Goal: Information Seeking & Learning: Learn about a topic

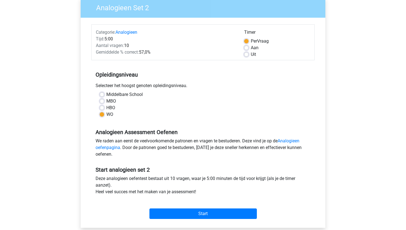
scroll to position [65, 0]
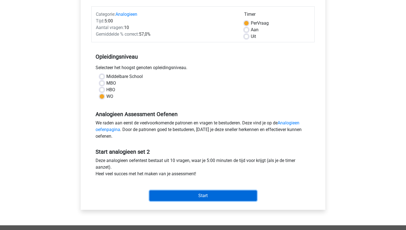
click at [192, 193] on input "Start" at bounding box center [202, 195] width 107 height 10
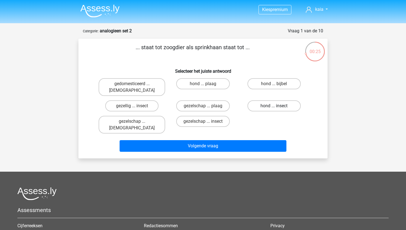
click at [261, 100] on label "hond ... insect" at bounding box center [273, 105] width 53 height 11
click at [274, 106] on input "hond ... insect" at bounding box center [276, 108] width 4 height 4
radio input "true"
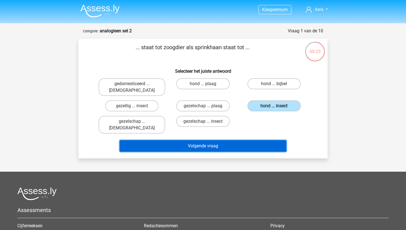
click at [226, 140] on button "Volgende vraag" at bounding box center [203, 146] width 167 height 12
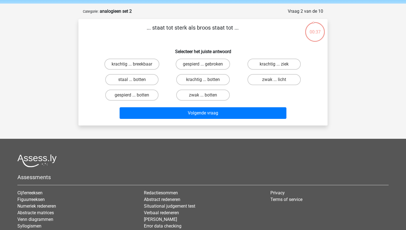
scroll to position [17, 0]
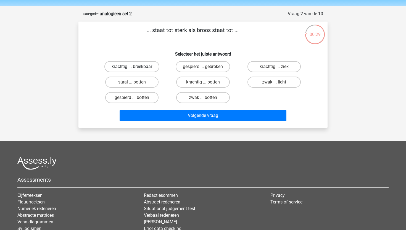
click at [146, 69] on label "krachtig ... breekbaar" at bounding box center [131, 66] width 55 height 11
click at [136, 69] on input "krachtig ... breekbaar" at bounding box center [134, 69] width 4 height 4
radio input "true"
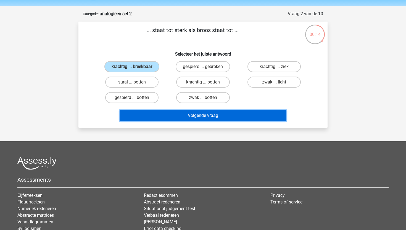
click at [247, 117] on button "Volgende vraag" at bounding box center [203, 116] width 167 height 12
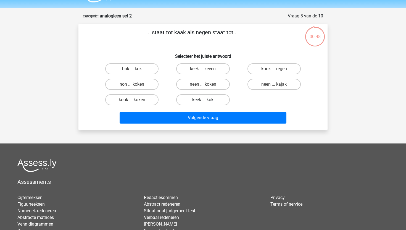
scroll to position [14, 0]
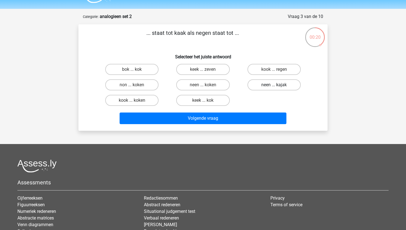
click at [270, 86] on label "neen ... kajak" at bounding box center [273, 84] width 53 height 11
click at [274, 86] on input "neen ... kajak" at bounding box center [276, 87] width 4 height 4
radio input "true"
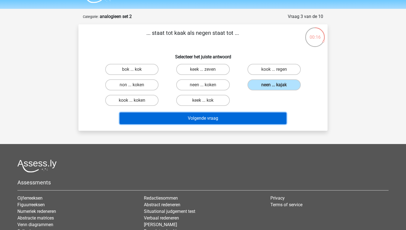
click at [245, 116] on button "Volgende vraag" at bounding box center [203, 118] width 167 height 12
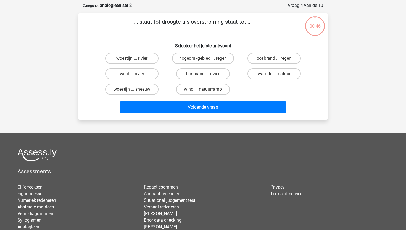
scroll to position [28, 0]
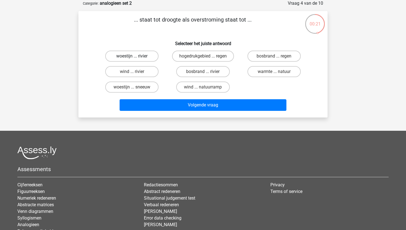
click at [143, 57] on label "woestijn ... rivier" at bounding box center [131, 56] width 53 height 11
click at [136, 57] on input "woestijn ... rivier" at bounding box center [134, 58] width 4 height 4
radio input "true"
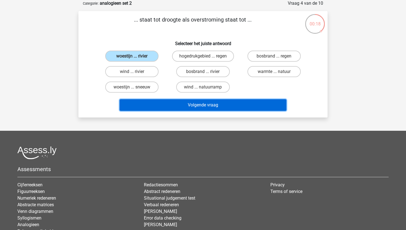
click at [180, 107] on button "Volgende vraag" at bounding box center [203, 105] width 167 height 12
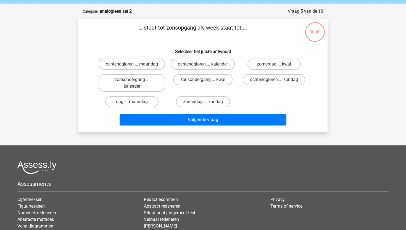
scroll to position [19, 0]
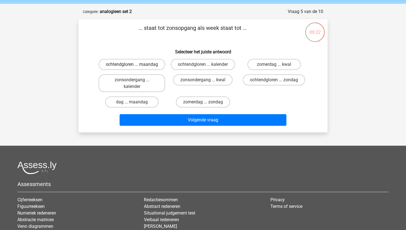
click at [145, 65] on label "ochtendgloren ... maandag" at bounding box center [132, 64] width 67 height 11
click at [136, 65] on input "ochtendgloren ... maandag" at bounding box center [134, 66] width 4 height 4
radio input "true"
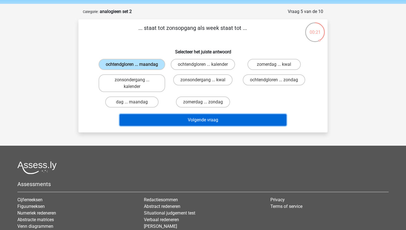
click at [165, 126] on button "Volgende vraag" at bounding box center [203, 120] width 167 height 12
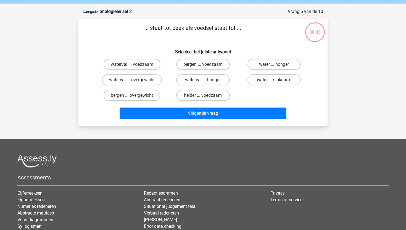
scroll to position [17, 0]
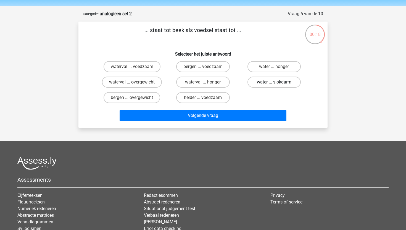
click at [267, 80] on label "water ... slokdarm" at bounding box center [273, 81] width 53 height 11
click at [274, 82] on input "water ... slokdarm" at bounding box center [276, 84] width 4 height 4
radio input "true"
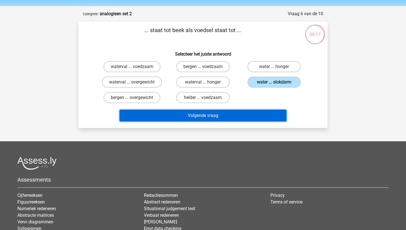
click at [244, 117] on button "Volgende vraag" at bounding box center [203, 116] width 167 height 12
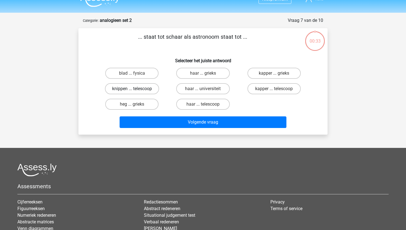
scroll to position [10, 0]
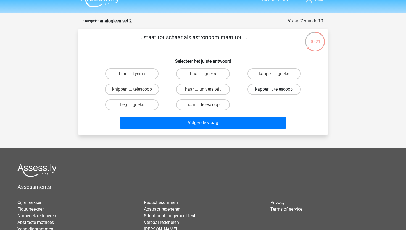
click at [269, 89] on label "kapper ... telescoop" at bounding box center [273, 89] width 53 height 11
click at [274, 89] on input "kapper ... telescoop" at bounding box center [276, 91] width 4 height 4
radio input "true"
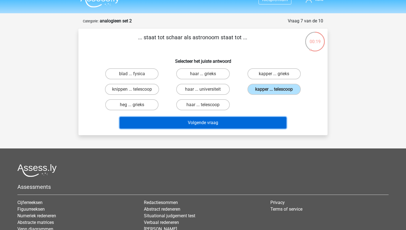
click at [198, 126] on button "Volgende vraag" at bounding box center [203, 123] width 167 height 12
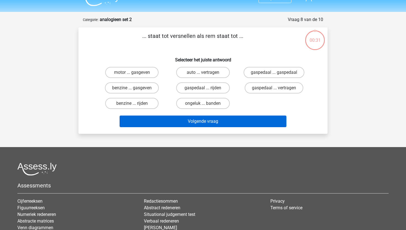
scroll to position [10, 0]
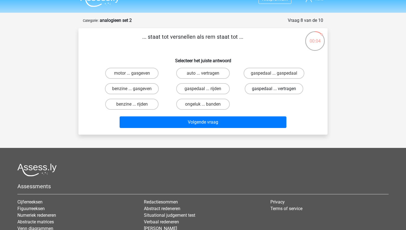
click at [268, 89] on label "gaspedaal ... vertragen" at bounding box center [274, 88] width 59 height 11
click at [274, 89] on input "gaspedaal ... vertragen" at bounding box center [276, 91] width 4 height 4
radio input "true"
click at [246, 128] on div "Volgende vraag" at bounding box center [202, 123] width 213 height 14
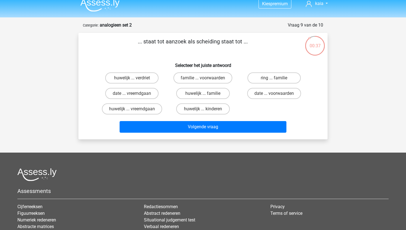
scroll to position [6, 0]
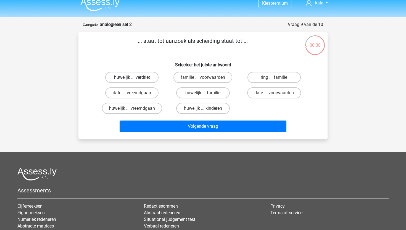
click at [121, 77] on label "huwelijk ... verdriet" at bounding box center [131, 77] width 53 height 11
click at [132, 77] on input "huwelijk ... verdriet" at bounding box center [134, 79] width 4 height 4
radio input "true"
click at [124, 61] on h6 "Selecteer het juiste antwoord" at bounding box center [202, 63] width 231 height 10
click at [125, 94] on label "date ... vreemdgaan" at bounding box center [131, 92] width 53 height 11
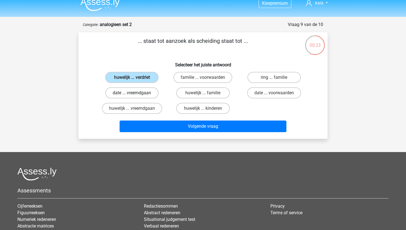
click at [132, 94] on input "date ... vreemdgaan" at bounding box center [134, 95] width 4 height 4
radio input "true"
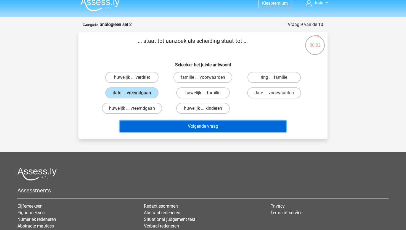
click at [147, 131] on button "Volgende vraag" at bounding box center [203, 126] width 167 height 12
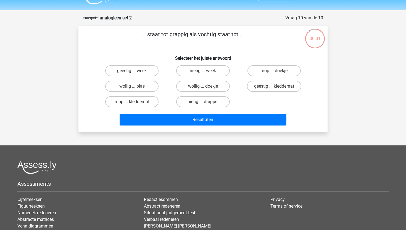
scroll to position [13, 0]
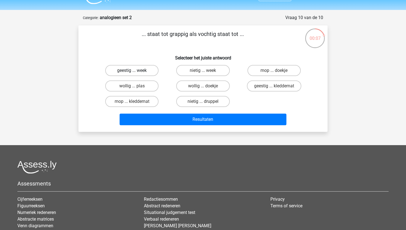
click at [148, 70] on label "geestig ... week" at bounding box center [131, 70] width 53 height 11
click at [136, 70] on input "geestig ... week" at bounding box center [134, 72] width 4 height 4
radio input "true"
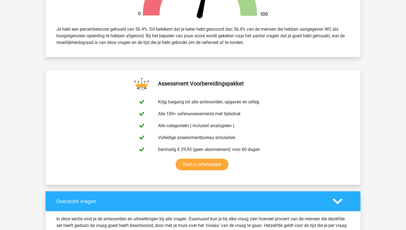
scroll to position [224, 0]
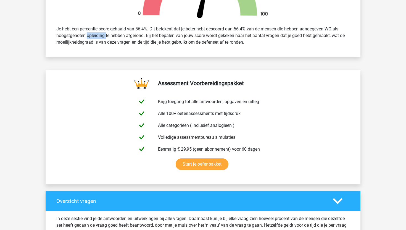
drag, startPoint x: 68, startPoint y: 37, endPoint x: 96, endPoint y: 37, distance: 27.6
click at [93, 37] on div "Je hebt een percentielscore gehaald van 56.4%. Dit betekent dat je beter hebt g…" at bounding box center [202, 35] width 301 height 24
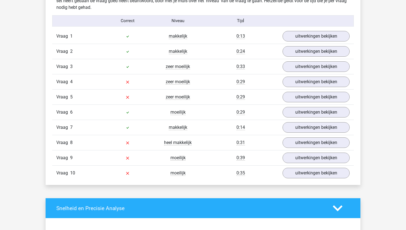
scroll to position [448, 0]
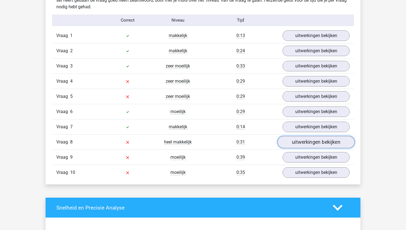
click at [295, 144] on link "uitwerkingen bekijken" at bounding box center [315, 142] width 77 height 12
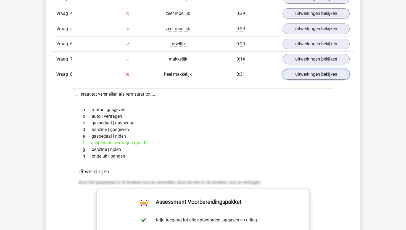
scroll to position [513, 0]
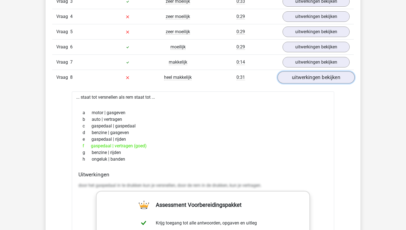
click at [304, 81] on link "uitwerkingen bekijken" at bounding box center [315, 77] width 77 height 12
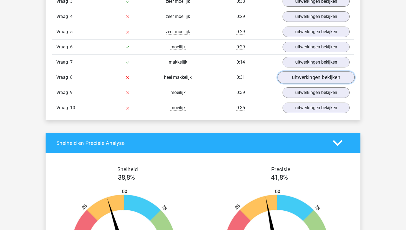
click at [304, 81] on link "uitwerkingen bekijken" at bounding box center [315, 77] width 77 height 12
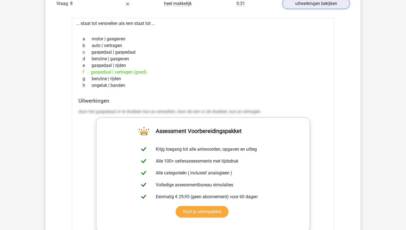
scroll to position [587, 0]
drag, startPoint x: 95, startPoint y: 73, endPoint x: 125, endPoint y: 73, distance: 30.4
click at [125, 73] on div "f gaspedaal | vertragen (goed)" at bounding box center [202, 71] width 249 height 7
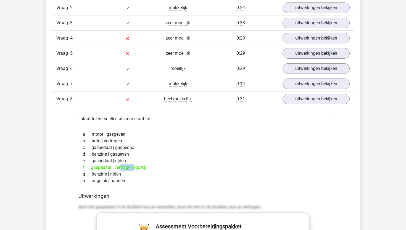
scroll to position [492, 0]
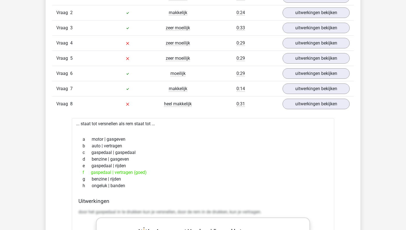
scroll to position [485, 0]
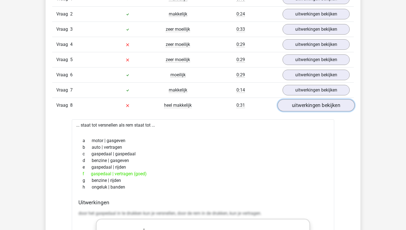
click at [293, 105] on link "uitwerkingen bekijken" at bounding box center [315, 105] width 77 height 12
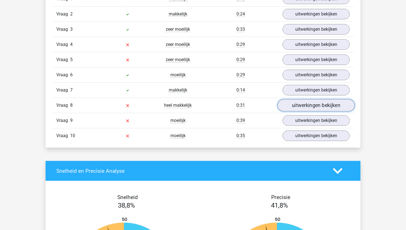
click at [293, 105] on link "uitwerkingen bekijken" at bounding box center [315, 105] width 77 height 12
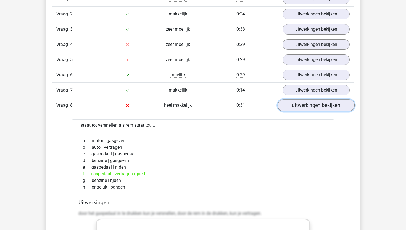
click at [293, 105] on link "uitwerkingen bekijken" at bounding box center [315, 105] width 77 height 12
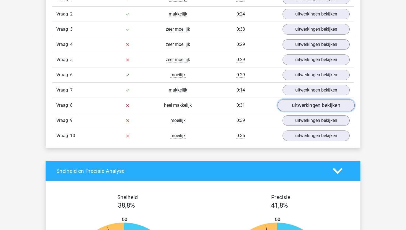
click at [314, 104] on link "uitwerkingen bekijken" at bounding box center [315, 105] width 77 height 12
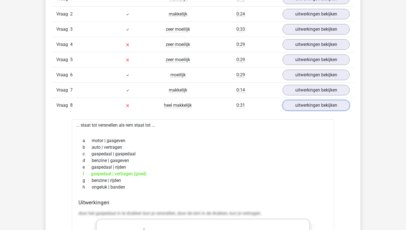
scroll to position [550, 0]
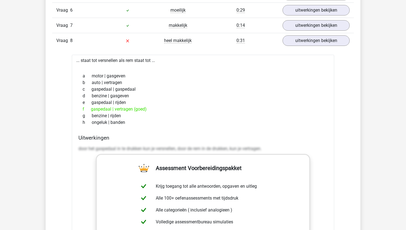
drag, startPoint x: 106, startPoint y: 109, endPoint x: 152, endPoint y: 112, distance: 46.7
click at [152, 111] on div "f gaspedaal | vertragen (goed)" at bounding box center [202, 109] width 249 height 7
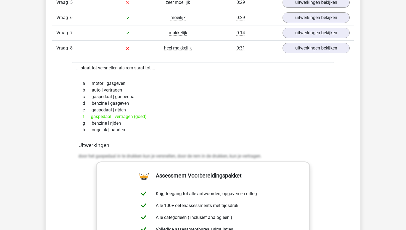
scroll to position [541, 0]
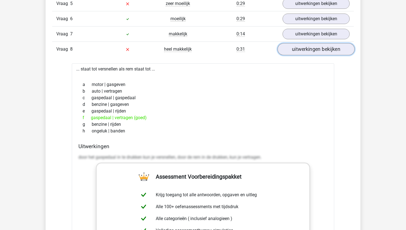
click at [307, 51] on link "uitwerkingen bekijken" at bounding box center [315, 49] width 77 height 12
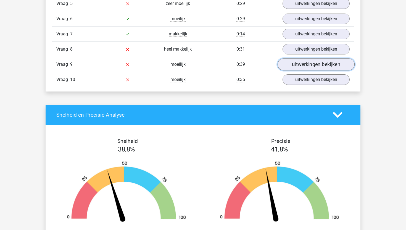
click at [307, 68] on link "uitwerkingen bekijken" at bounding box center [315, 64] width 77 height 12
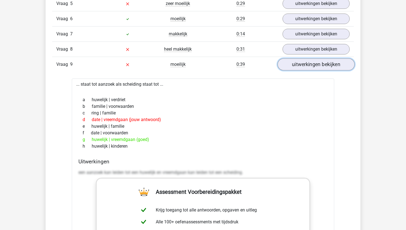
scroll to position [551, 0]
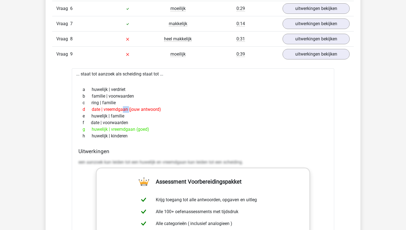
drag, startPoint x: 96, startPoint y: 111, endPoint x: 105, endPoint y: 111, distance: 9.1
click at [105, 111] on div "d date | vreemdgaan (jouw antwoord)" at bounding box center [202, 109] width 249 height 7
drag, startPoint x: 95, startPoint y: 129, endPoint x: 125, endPoint y: 129, distance: 29.8
click at [125, 129] on div "g huwelijk | vreemdgaan (goed)" at bounding box center [202, 129] width 249 height 7
click at [304, 54] on link "uitwerkingen bekijken" at bounding box center [315, 54] width 77 height 12
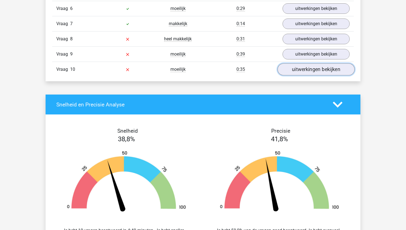
click at [299, 72] on link "uitwerkingen bekijken" at bounding box center [315, 69] width 77 height 12
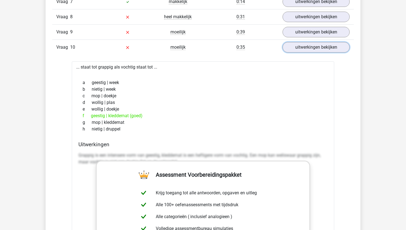
scroll to position [572, 0]
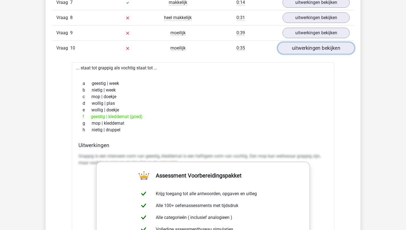
click at [316, 50] on link "uitwerkingen bekijken" at bounding box center [315, 48] width 77 height 12
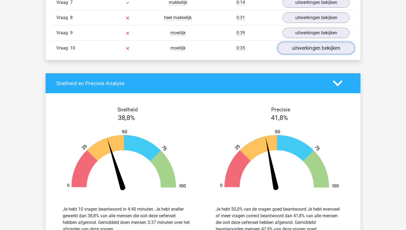
click at [301, 48] on link "uitwerkingen bekijken" at bounding box center [315, 48] width 77 height 12
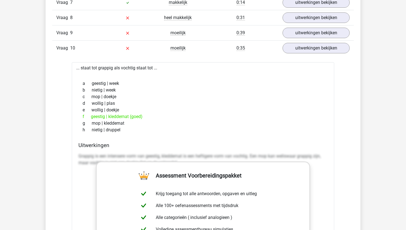
drag, startPoint x: 90, startPoint y: 118, endPoint x: 132, endPoint y: 118, distance: 41.4
click at [132, 118] on div "f geestig | kleddernat (goed)" at bounding box center [202, 116] width 249 height 7
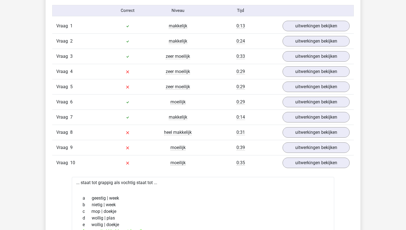
scroll to position [458, 0]
click at [299, 150] on link "uitwerkingen bekijken" at bounding box center [315, 148] width 77 height 12
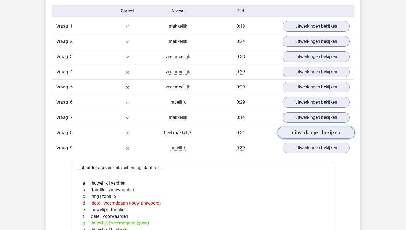
click at [305, 130] on link "uitwerkingen bekijken" at bounding box center [315, 132] width 77 height 12
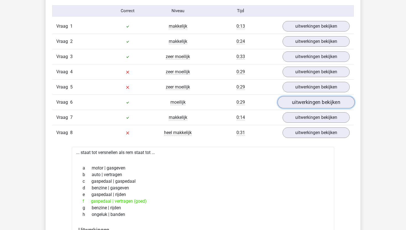
click at [307, 102] on link "uitwerkingen bekijken" at bounding box center [315, 102] width 77 height 12
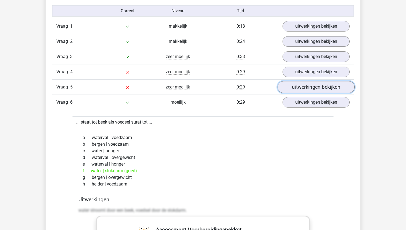
click at [305, 86] on link "uitwerkingen bekijken" at bounding box center [315, 87] width 77 height 12
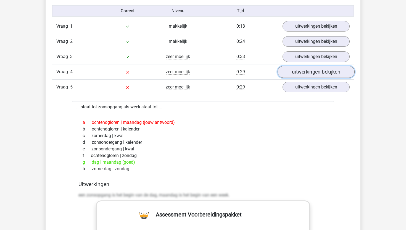
click at [303, 69] on link "uitwerkingen bekijken" at bounding box center [315, 72] width 77 height 12
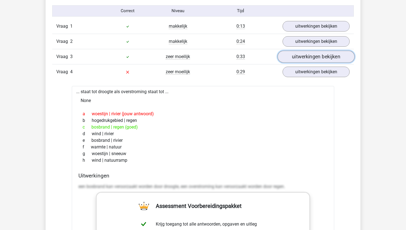
click at [306, 54] on link "uitwerkingen bekijken" at bounding box center [315, 57] width 77 height 12
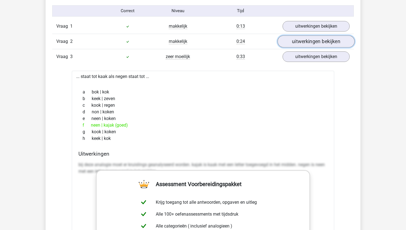
click at [306, 43] on link "uitwerkingen bekijken" at bounding box center [315, 41] width 77 height 12
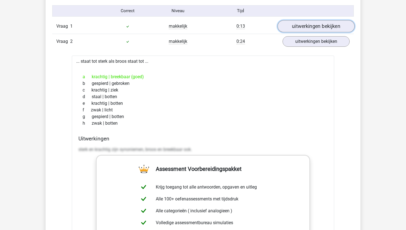
click at [306, 28] on link "uitwerkingen bekijken" at bounding box center [315, 26] width 77 height 12
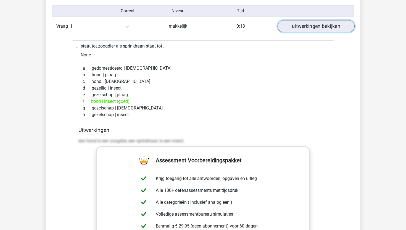
click at [306, 28] on link "uitwerkingen bekijken" at bounding box center [315, 26] width 77 height 12
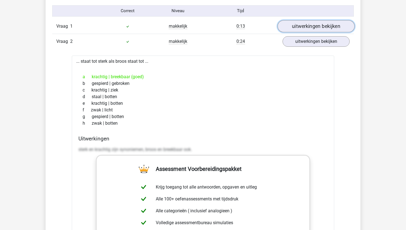
click at [306, 28] on link "uitwerkingen bekijken" at bounding box center [315, 26] width 77 height 12
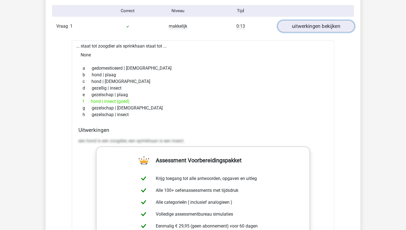
click at [306, 28] on link "uitwerkingen bekijken" at bounding box center [315, 26] width 77 height 12
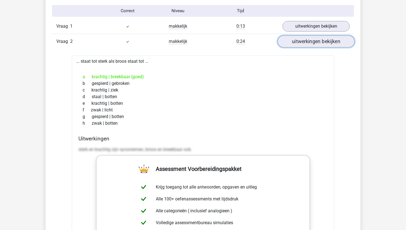
click at [303, 38] on link "uitwerkingen bekijken" at bounding box center [315, 41] width 77 height 12
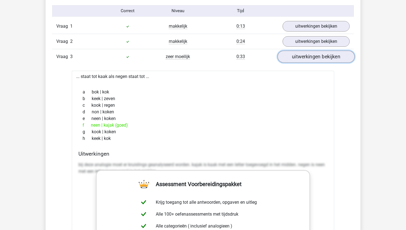
click at [306, 59] on link "uitwerkingen bekijken" at bounding box center [315, 57] width 77 height 12
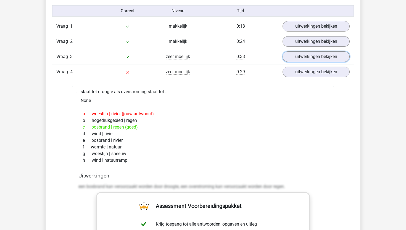
scroll to position [482, 0]
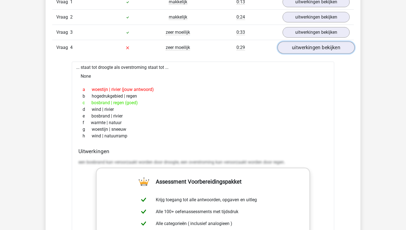
click at [305, 48] on link "uitwerkingen bekijken" at bounding box center [315, 47] width 77 height 12
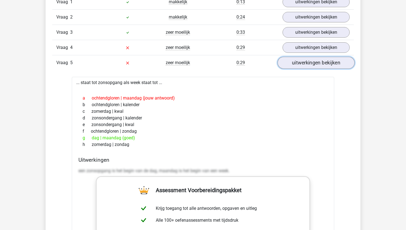
click at [303, 61] on link "uitwerkingen bekijken" at bounding box center [315, 63] width 77 height 12
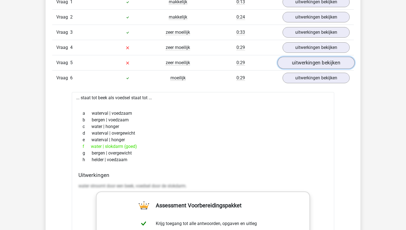
click at [303, 60] on link "uitwerkingen bekijken" at bounding box center [315, 63] width 77 height 12
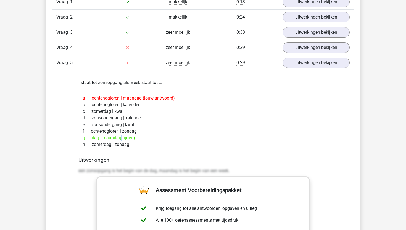
drag, startPoint x: 92, startPoint y: 139, endPoint x: 102, endPoint y: 139, distance: 10.2
click at [102, 139] on div "g dag | maandag (goed)" at bounding box center [202, 137] width 249 height 7
click at [112, 138] on div "g dag | maandag (goed)" at bounding box center [202, 137] width 249 height 7
click at [306, 62] on link "uitwerkingen bekijken" at bounding box center [315, 63] width 77 height 12
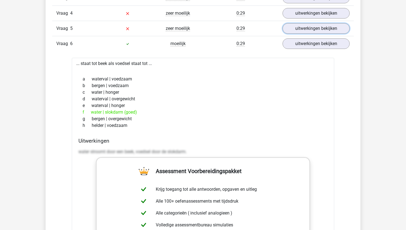
scroll to position [524, 0]
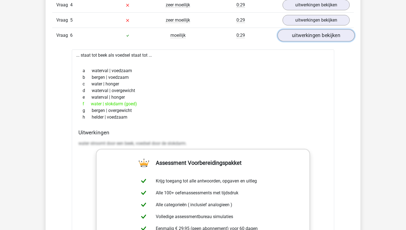
click at [304, 35] on link "uitwerkingen bekijken" at bounding box center [315, 35] width 77 height 12
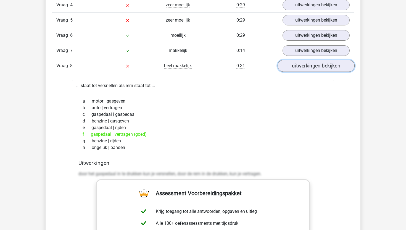
click at [303, 65] on link "uitwerkingen bekijken" at bounding box center [315, 66] width 77 height 12
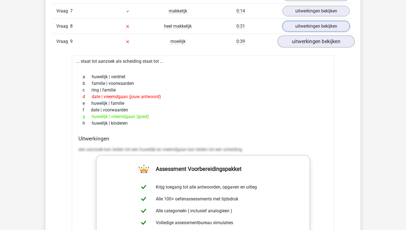
scroll to position [571, 0]
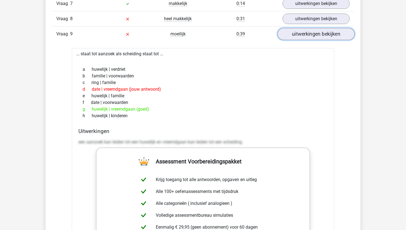
click at [303, 34] on link "uitwerkingen bekijken" at bounding box center [315, 34] width 77 height 12
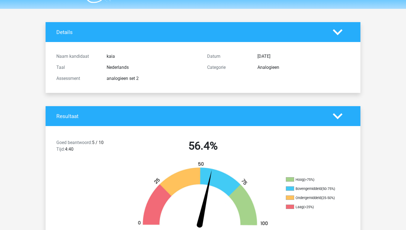
scroll to position [0, 0]
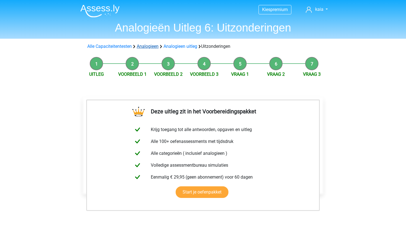
click at [153, 48] on link "Analogieen" at bounding box center [148, 46] width 22 height 5
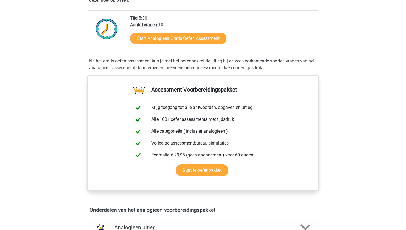
scroll to position [119, 0]
